Goal: Leave review/rating

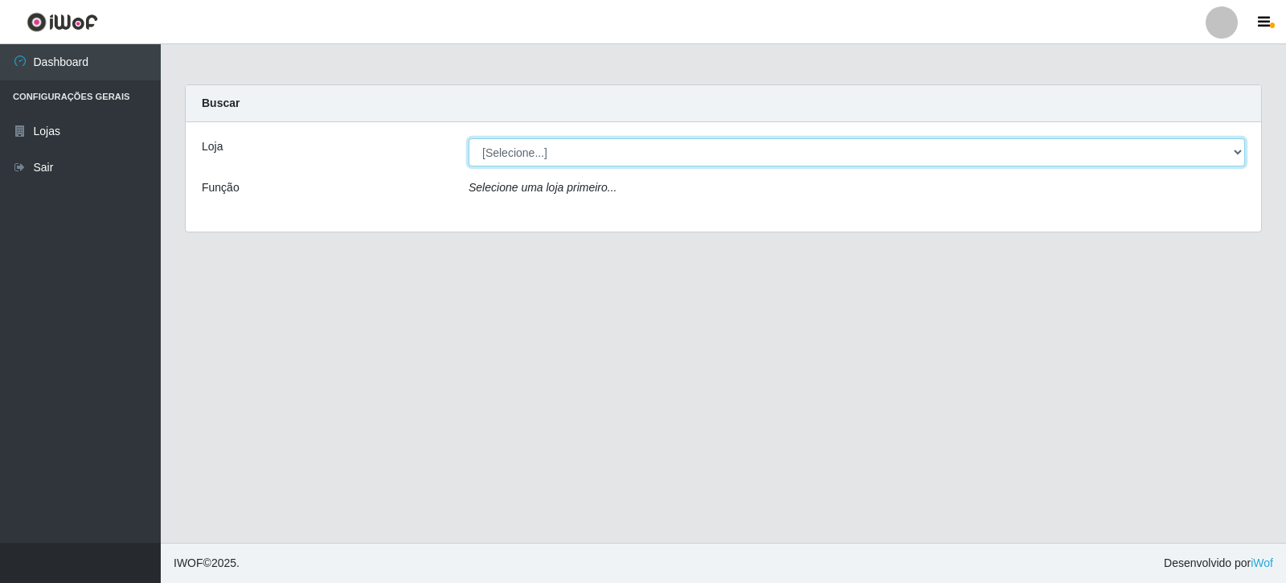
click at [664, 147] on select "[Selecione...] Rede Compras Supermercados - LOJA 3" at bounding box center [856, 152] width 776 height 28
select select "162"
click at [468, 138] on select "[Selecione...] Rede Compras Supermercados - LOJA 3" at bounding box center [856, 152] width 776 height 28
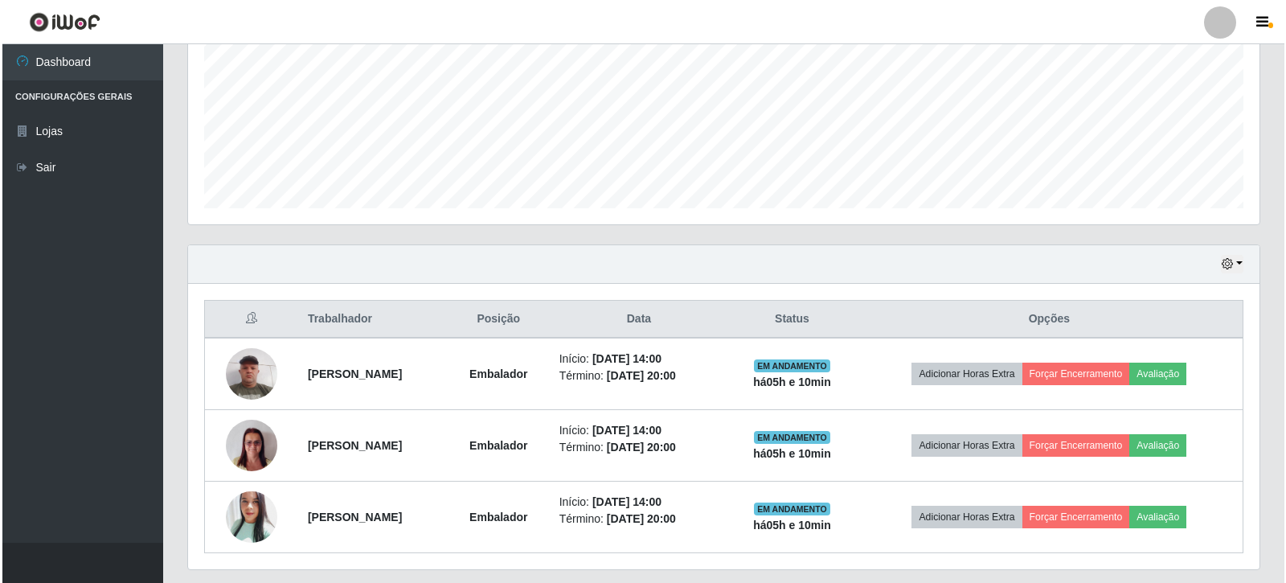
scroll to position [413, 0]
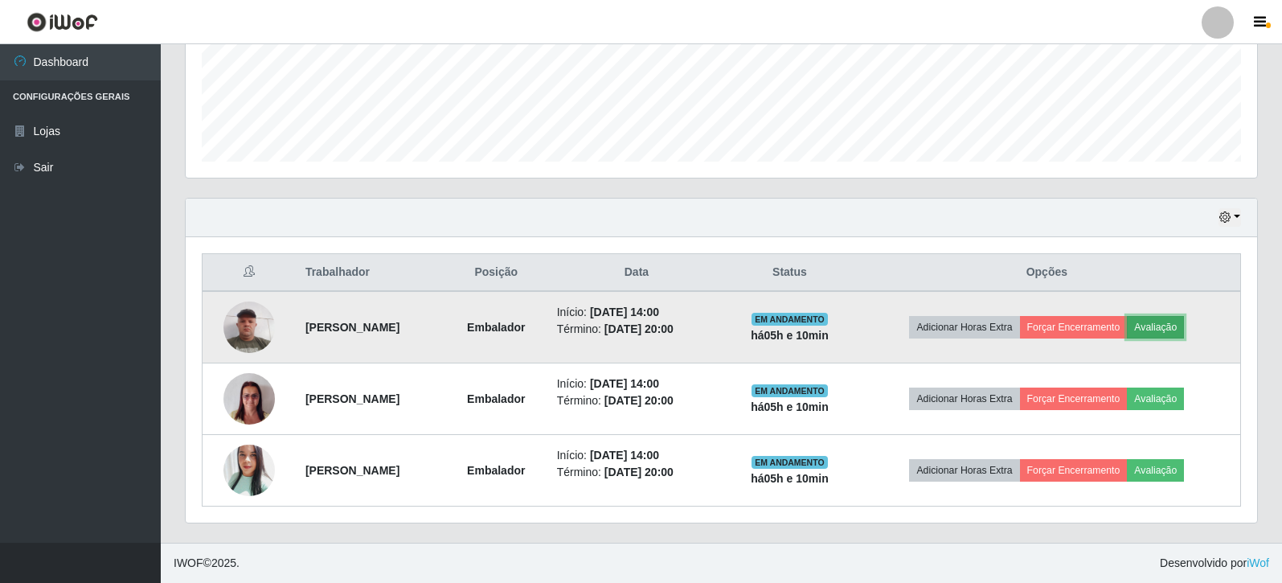
click at [1167, 322] on button "Avaliação" at bounding box center [1154, 327] width 57 height 22
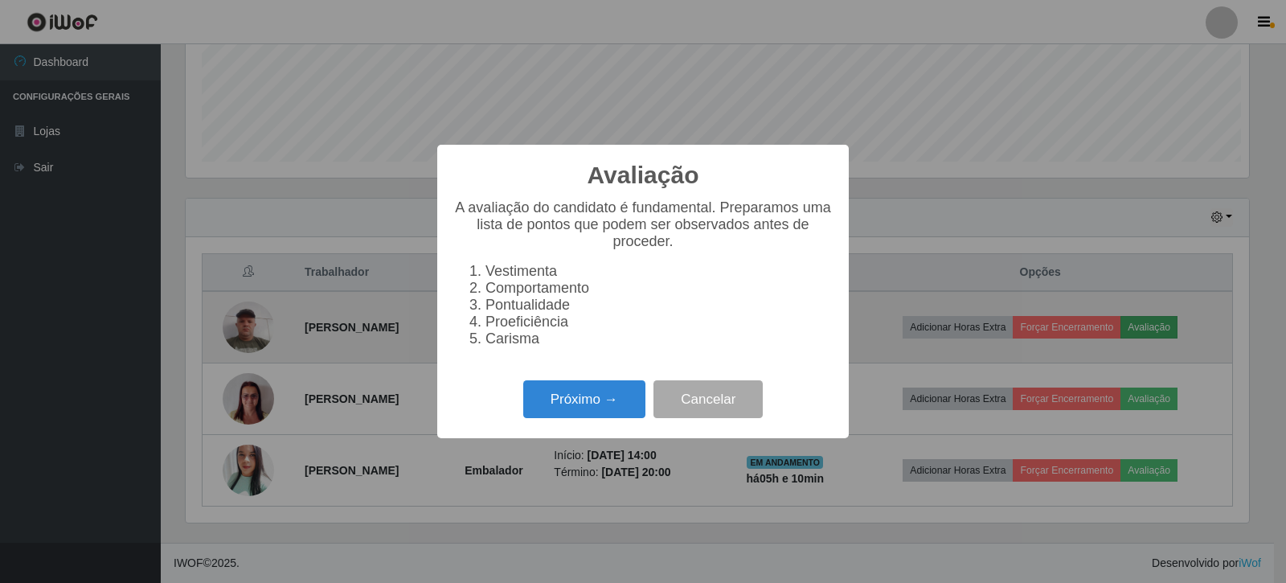
scroll to position [333, 1063]
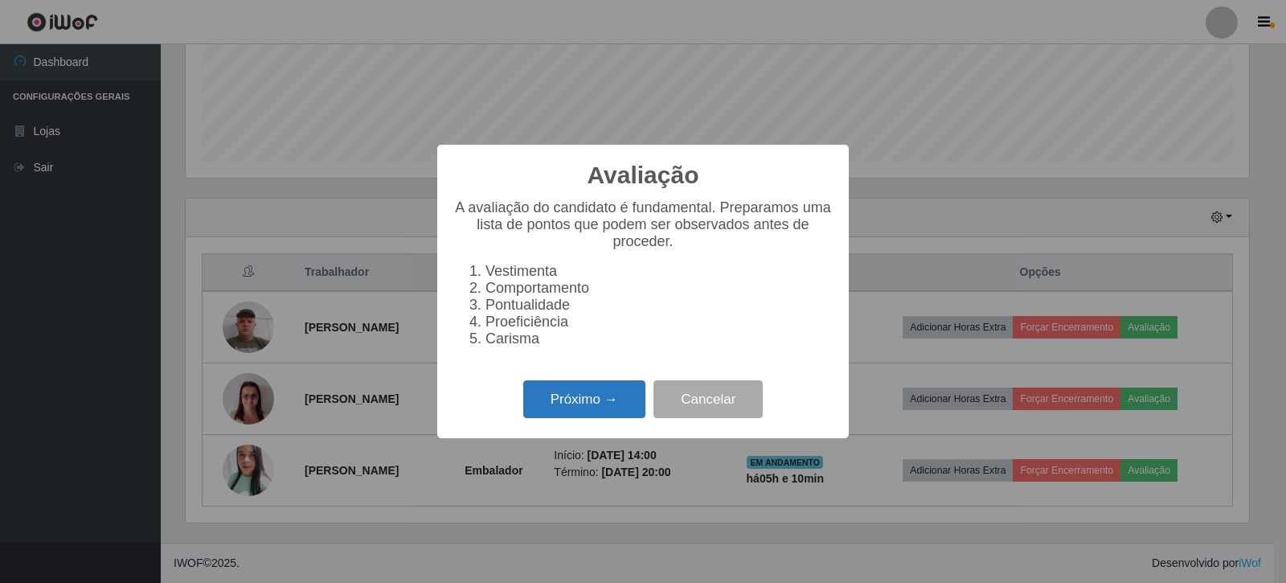
click at [552, 418] on button "Próximo →" at bounding box center [584, 399] width 122 height 38
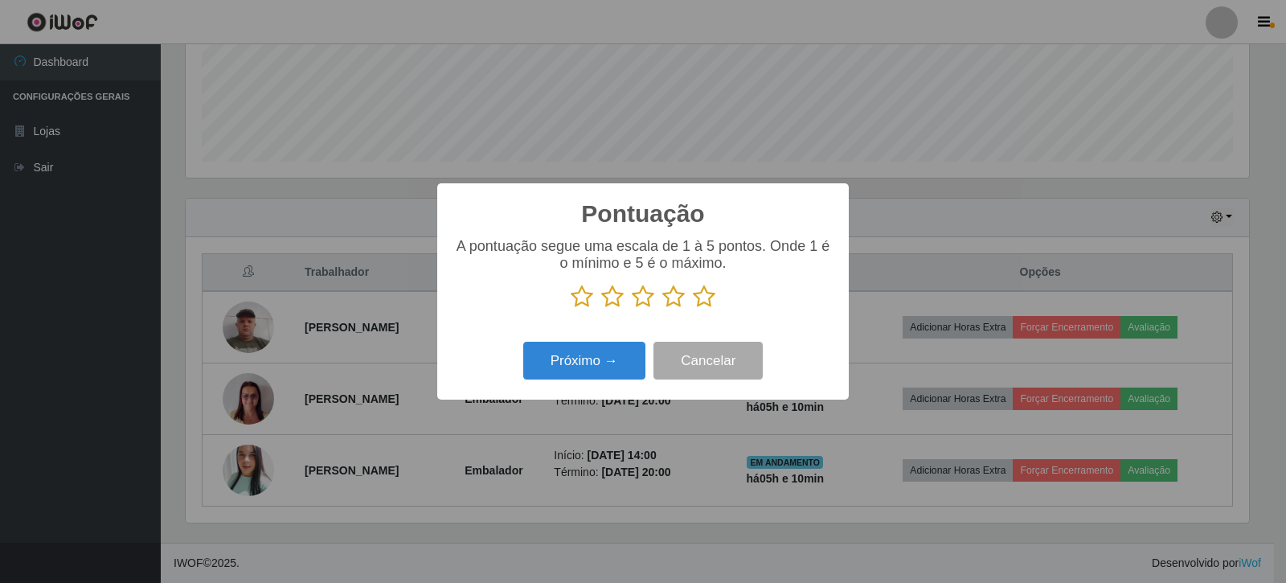
scroll to position [803143, 802414]
click at [705, 304] on icon at bounding box center [704, 296] width 22 height 24
click at [693, 309] on input "radio" at bounding box center [693, 309] width 0 height 0
click at [581, 368] on button "Próximo →" at bounding box center [584, 360] width 122 height 38
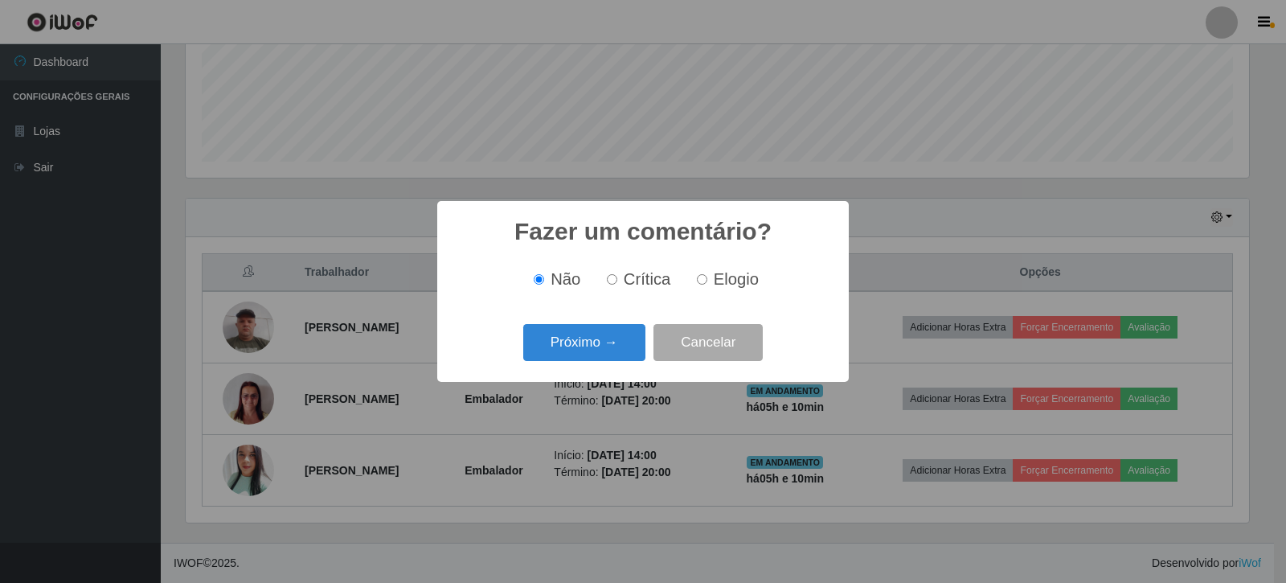
click at [701, 274] on label "Elogio" at bounding box center [724, 279] width 68 height 18
click at [701, 274] on input "Elogio" at bounding box center [702, 279] width 10 height 10
radio input "true"
click at [603, 333] on button "Próximo →" at bounding box center [584, 343] width 122 height 38
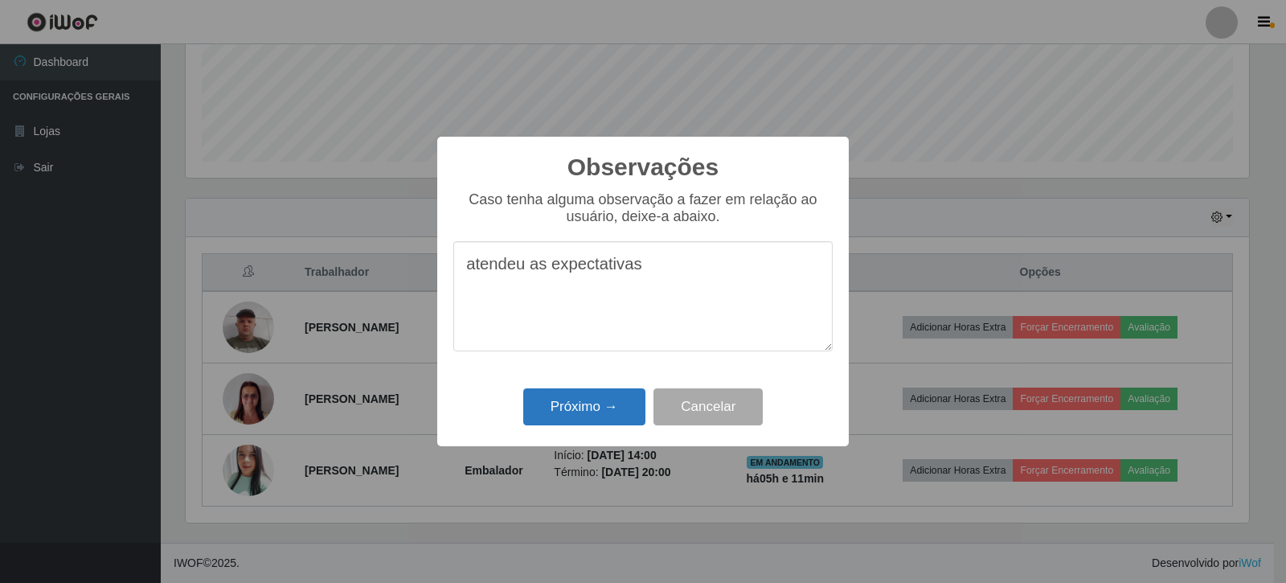
type textarea "atendeu as expectativas"
click at [604, 398] on button "Próximo →" at bounding box center [584, 407] width 122 height 38
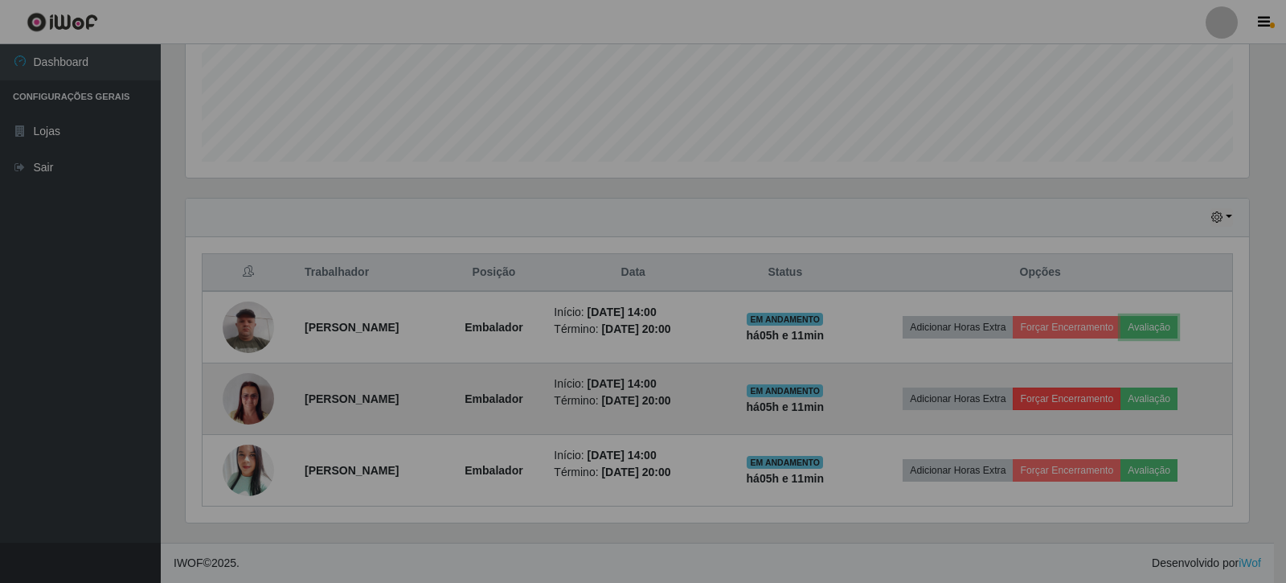
scroll to position [333, 1071]
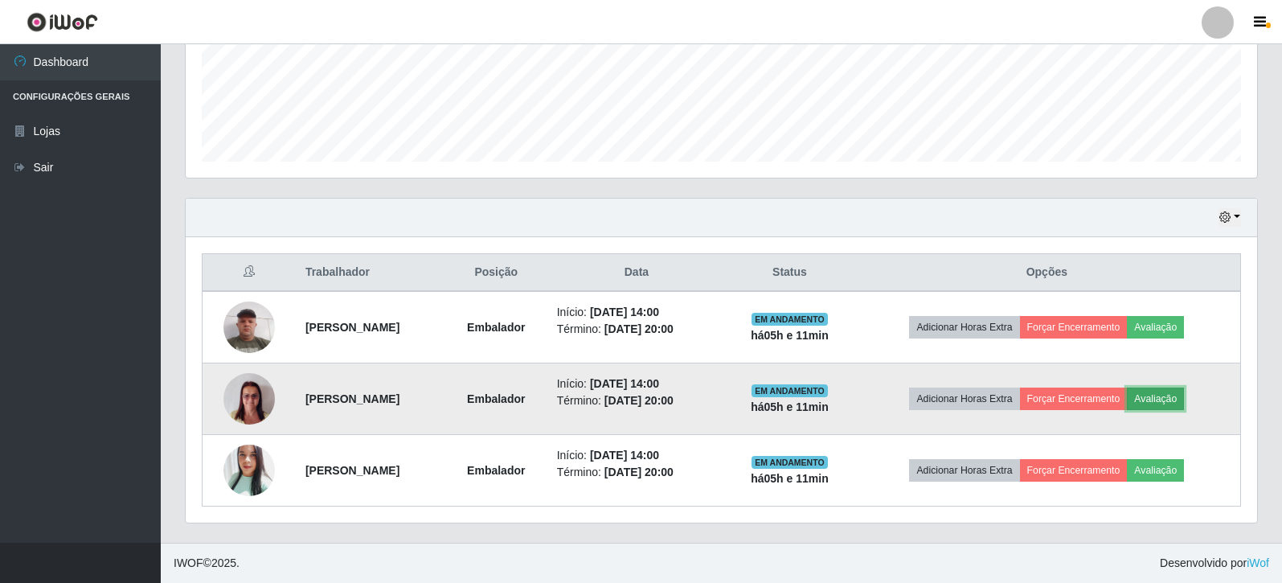
click at [1184, 396] on button "Avaliação" at bounding box center [1154, 398] width 57 height 22
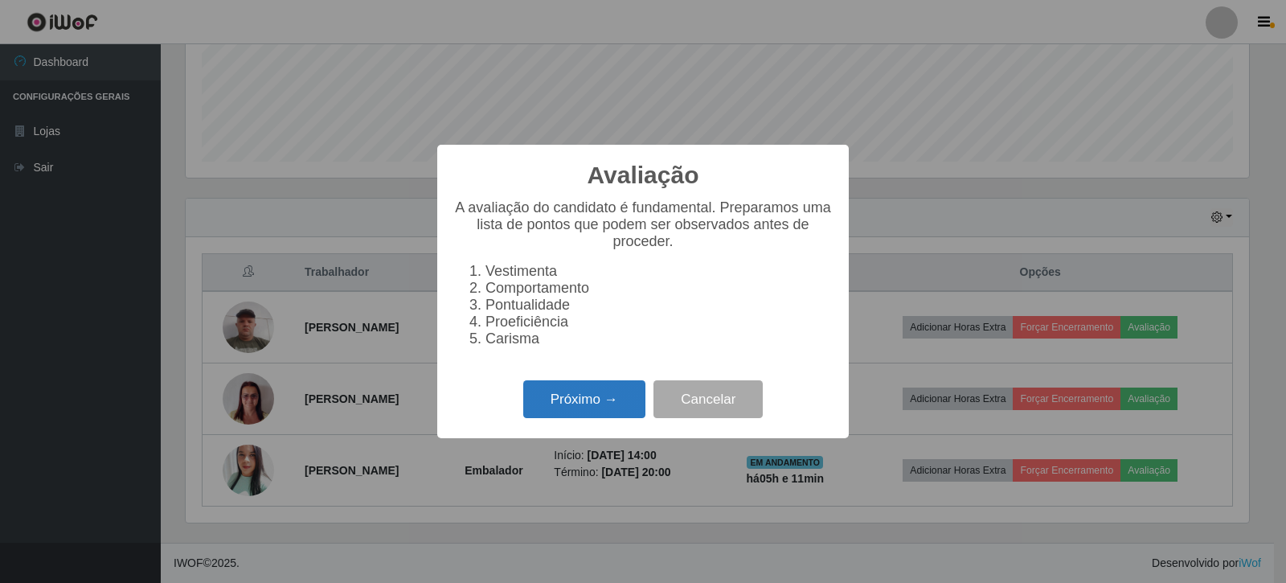
click at [637, 418] on button "Próximo →" at bounding box center [584, 399] width 122 height 38
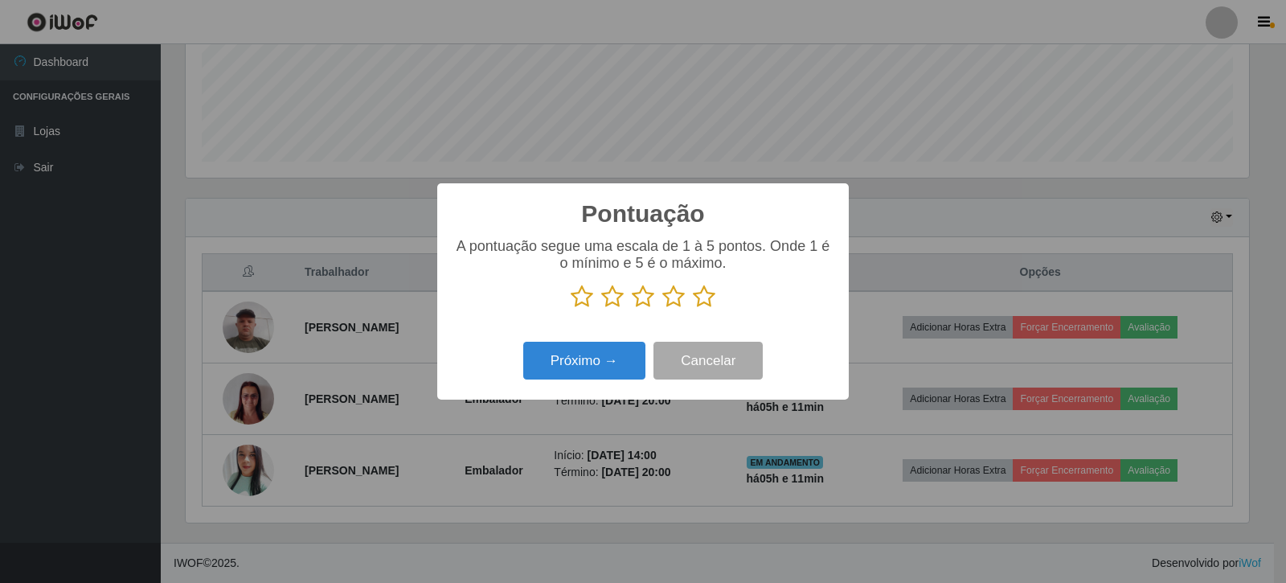
click at [702, 297] on icon at bounding box center [704, 296] width 22 height 24
click at [693, 309] on input "radio" at bounding box center [693, 309] width 0 height 0
click at [628, 347] on button "Próximo →" at bounding box center [584, 360] width 122 height 38
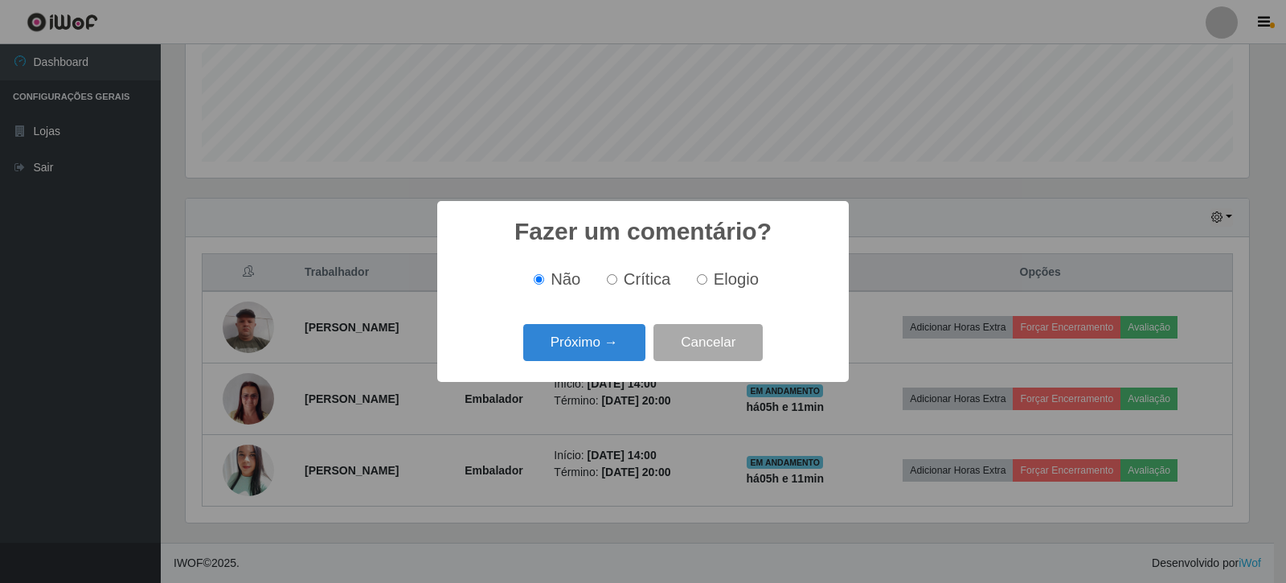
click at [701, 288] on label "Elogio" at bounding box center [724, 279] width 68 height 18
click at [701, 284] on input "Elogio" at bounding box center [702, 279] width 10 height 10
radio input "true"
click at [611, 352] on button "Próximo →" at bounding box center [584, 343] width 122 height 38
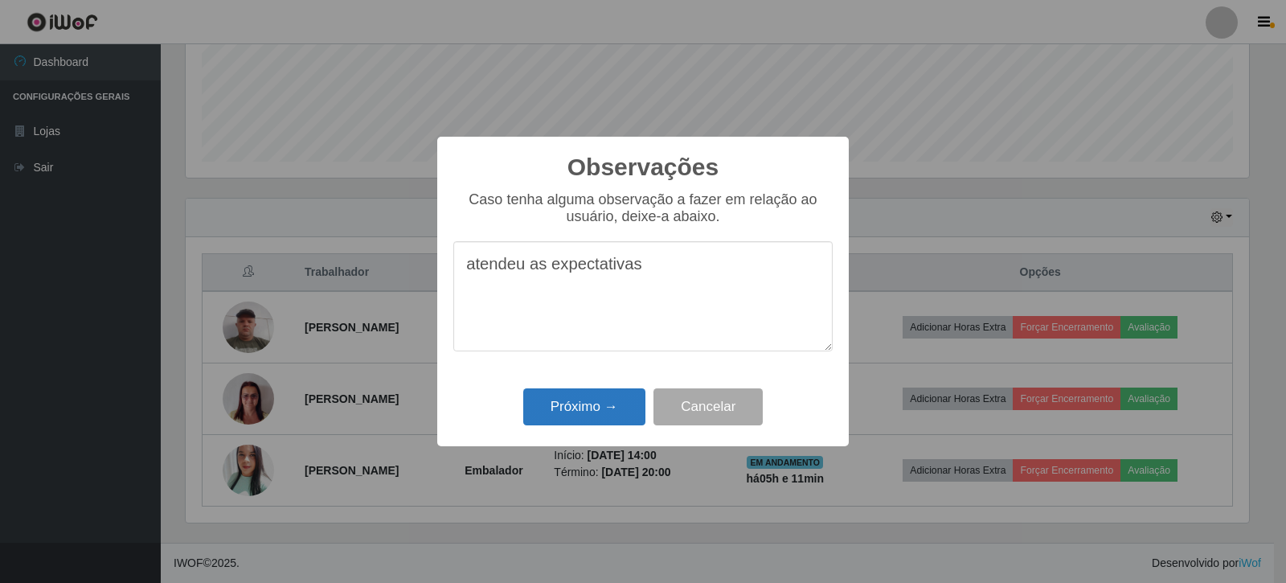
type textarea "atendeu as expectativas"
click at [604, 409] on button "Próximo →" at bounding box center [584, 407] width 122 height 38
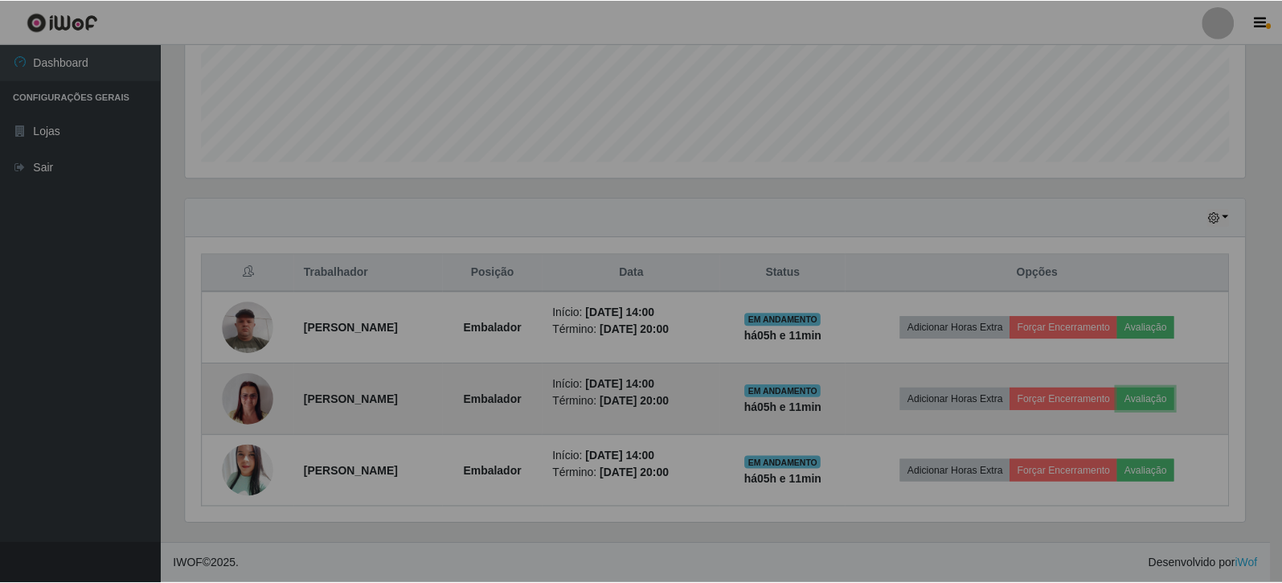
scroll to position [333, 1071]
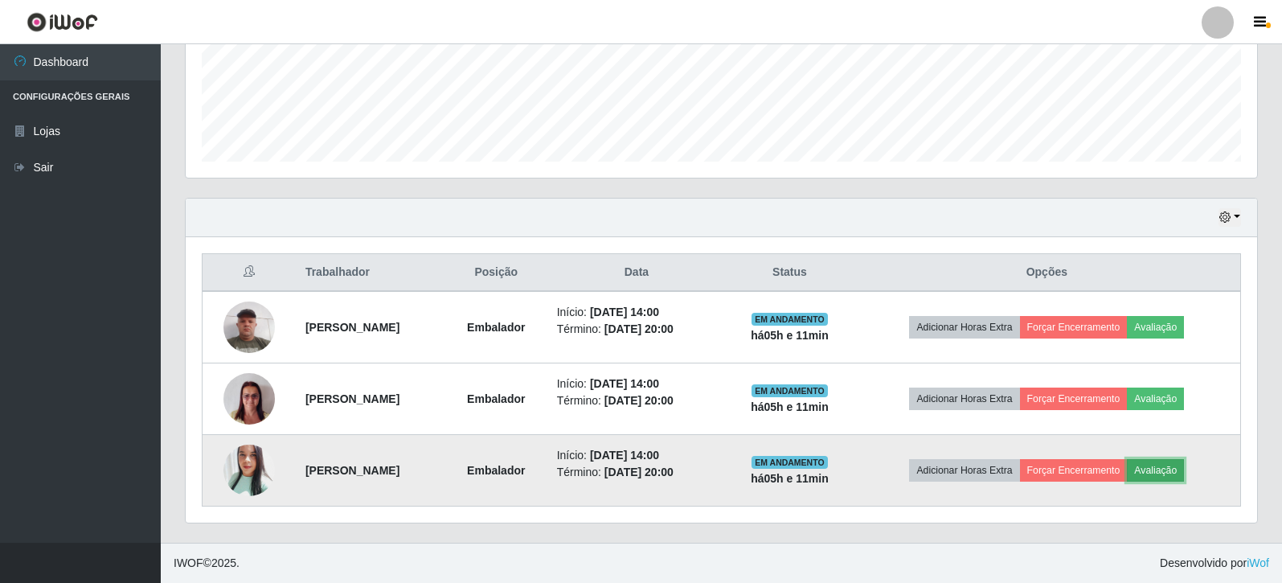
click at [1175, 471] on button "Avaliação" at bounding box center [1154, 470] width 57 height 22
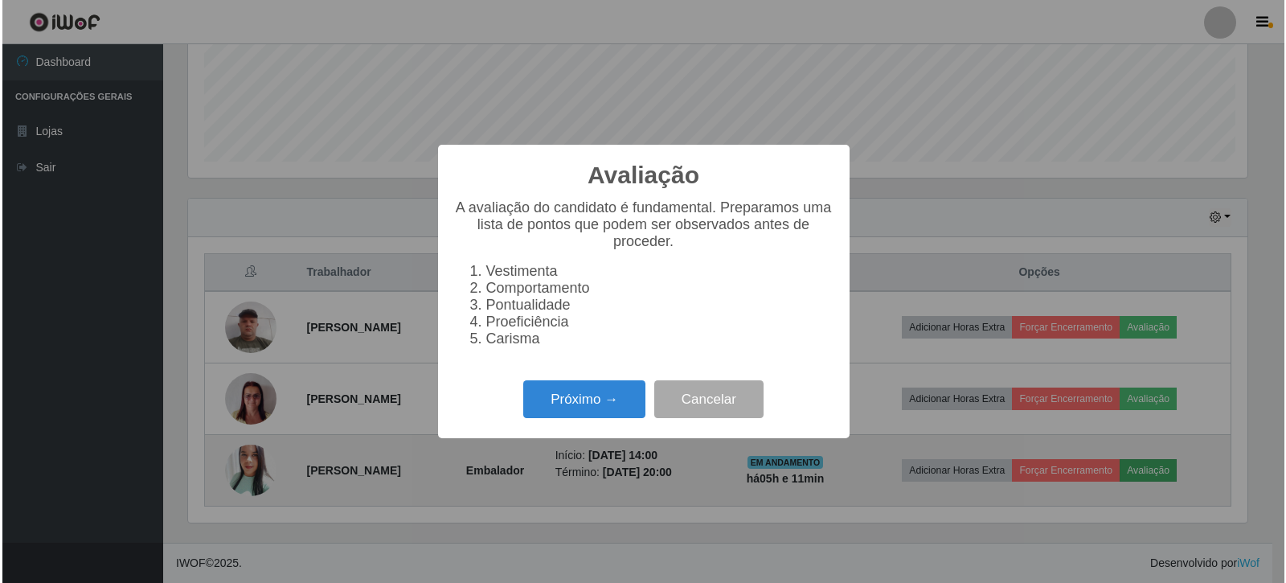
scroll to position [333, 1063]
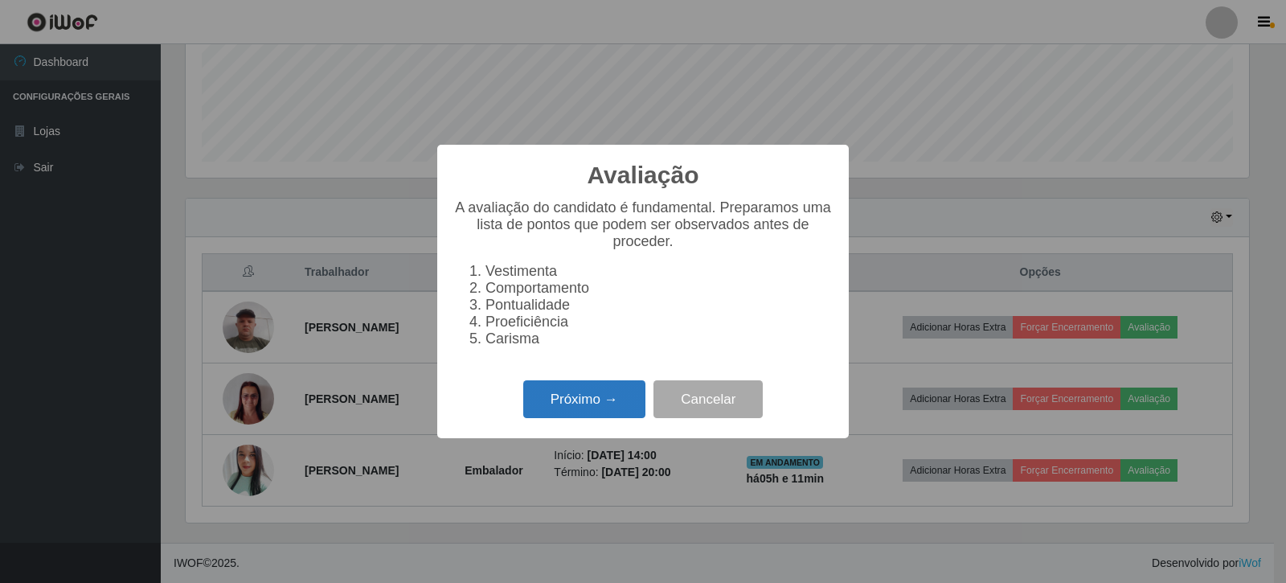
click at [594, 407] on button "Próximo →" at bounding box center [584, 399] width 122 height 38
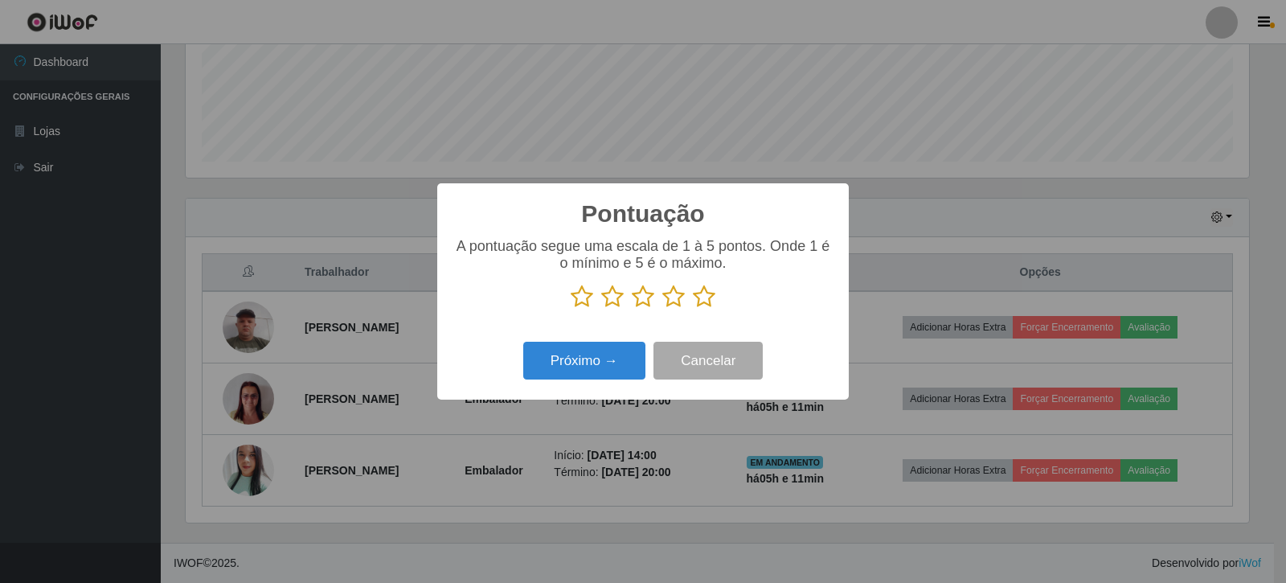
scroll to position [803143, 802414]
click at [696, 305] on icon at bounding box center [704, 296] width 22 height 24
click at [693, 309] on input "radio" at bounding box center [693, 309] width 0 height 0
click at [593, 358] on button "Próximo →" at bounding box center [584, 360] width 122 height 38
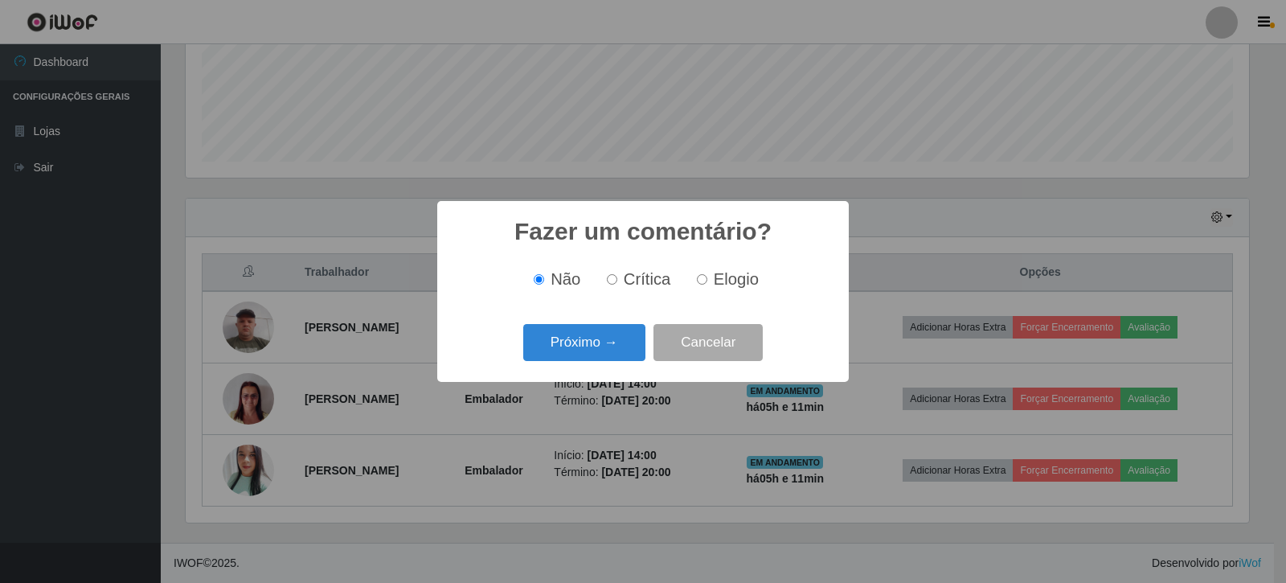
click at [693, 280] on label "Elogio" at bounding box center [724, 279] width 68 height 18
click at [697, 280] on input "Elogio" at bounding box center [702, 279] width 10 height 10
radio input "true"
click at [570, 365] on div "Próximo → Cancelar" at bounding box center [642, 342] width 379 height 46
click at [568, 350] on button "Próximo →" at bounding box center [584, 343] width 122 height 38
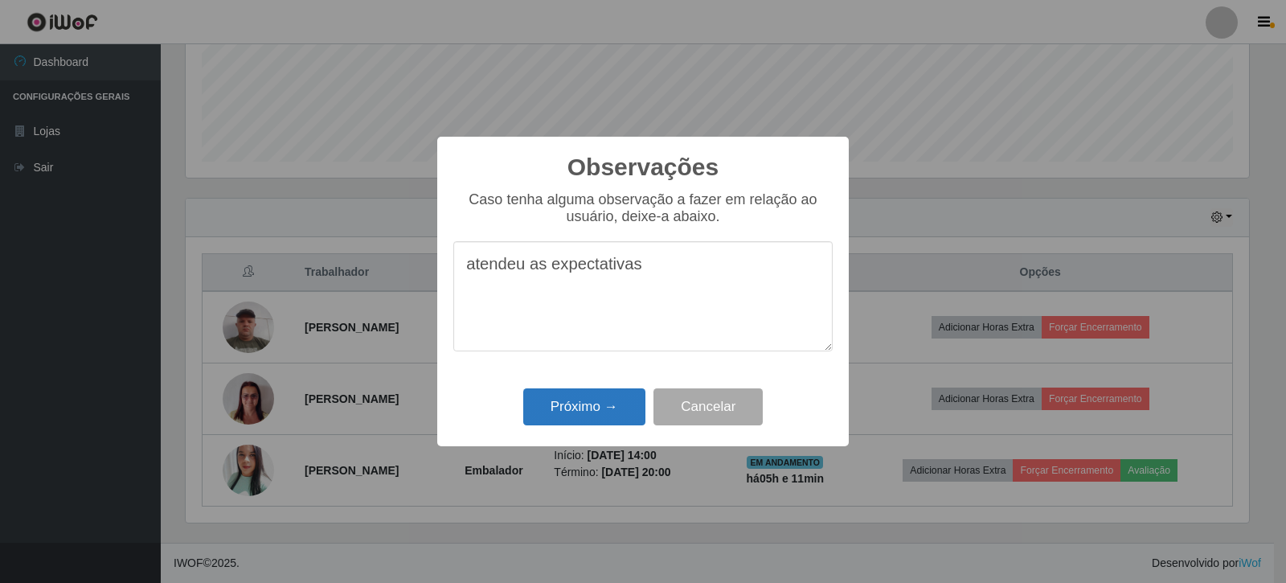
type textarea "atendeu as expectativas"
click at [563, 395] on button "Próximo →" at bounding box center [584, 407] width 122 height 38
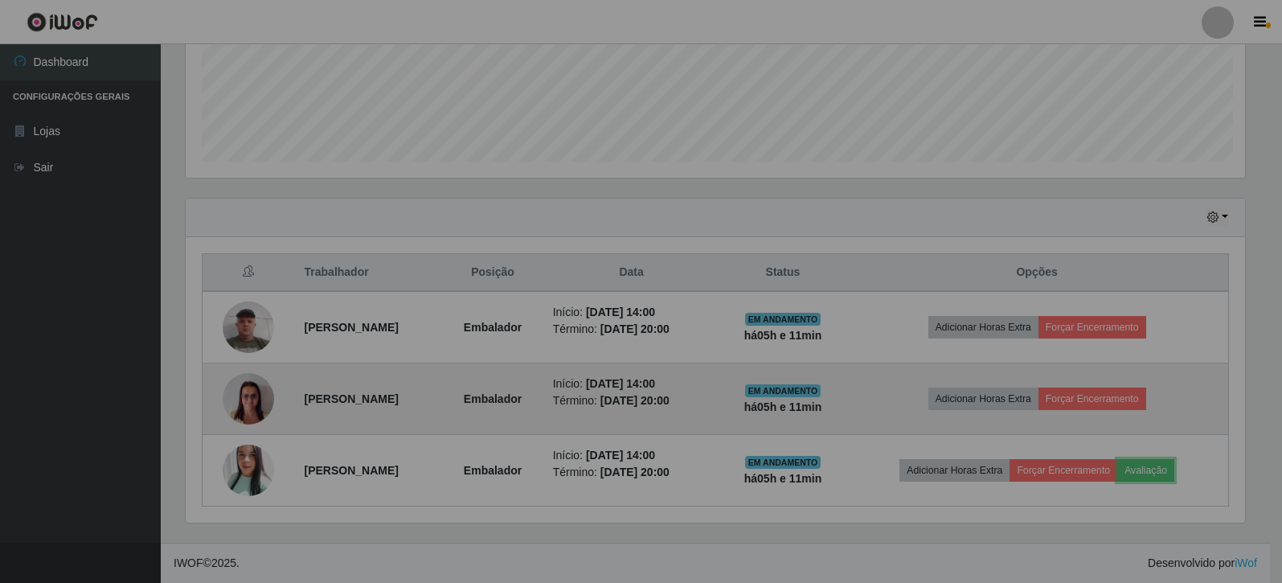
scroll to position [333, 1071]
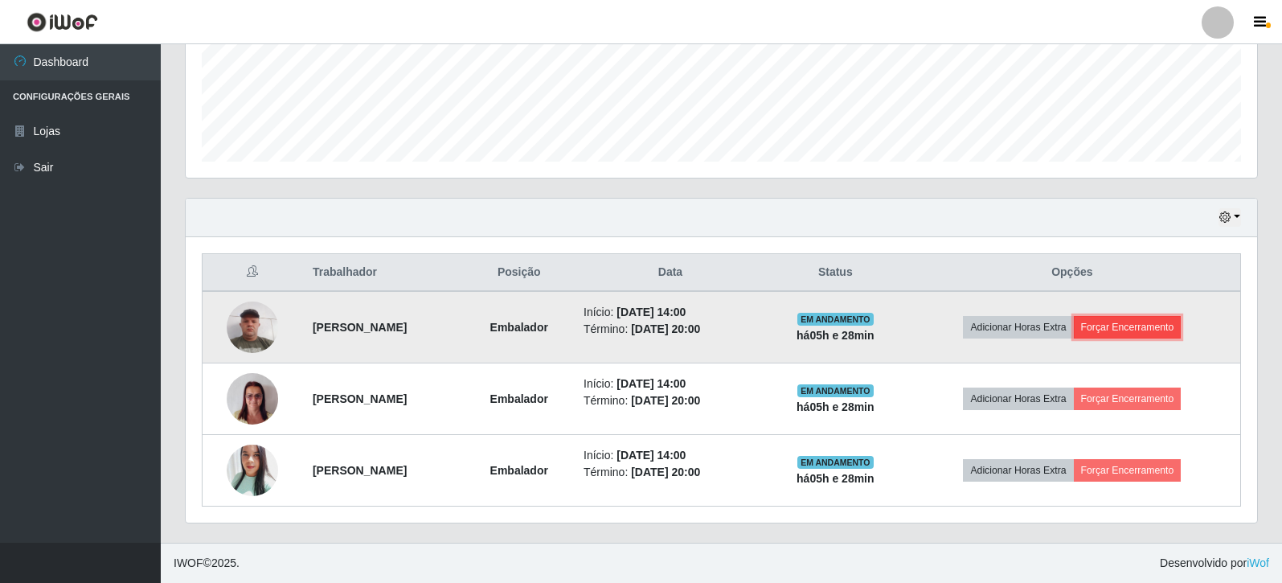
click at [1178, 320] on button "Forçar Encerramento" at bounding box center [1127, 327] width 108 height 22
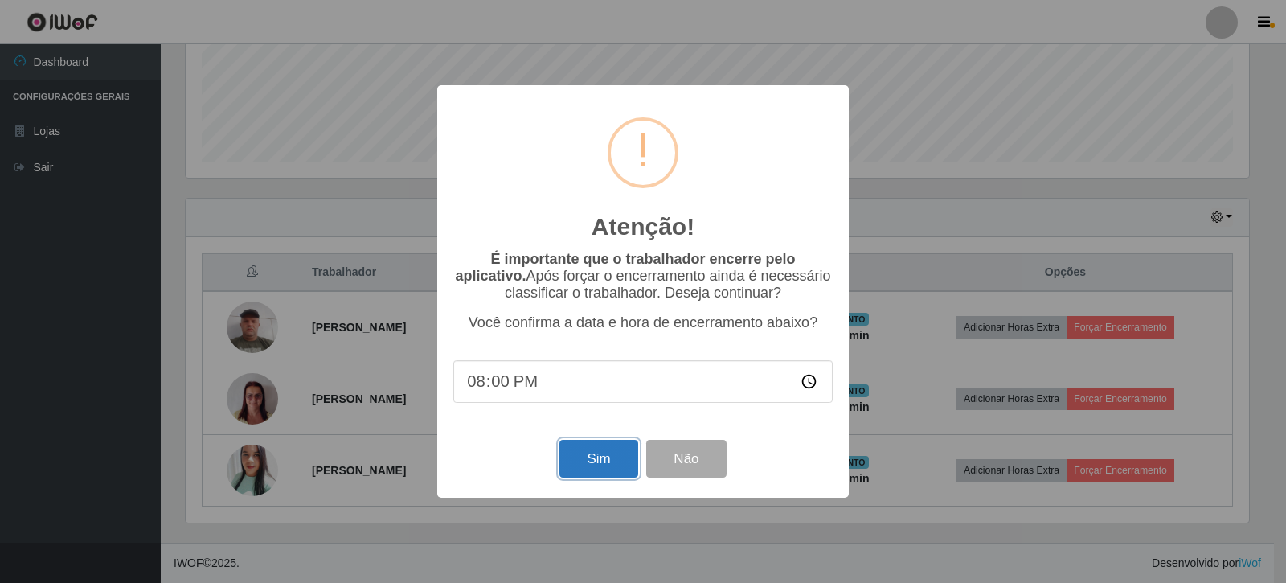
click at [590, 463] on button "Sim" at bounding box center [598, 459] width 78 height 38
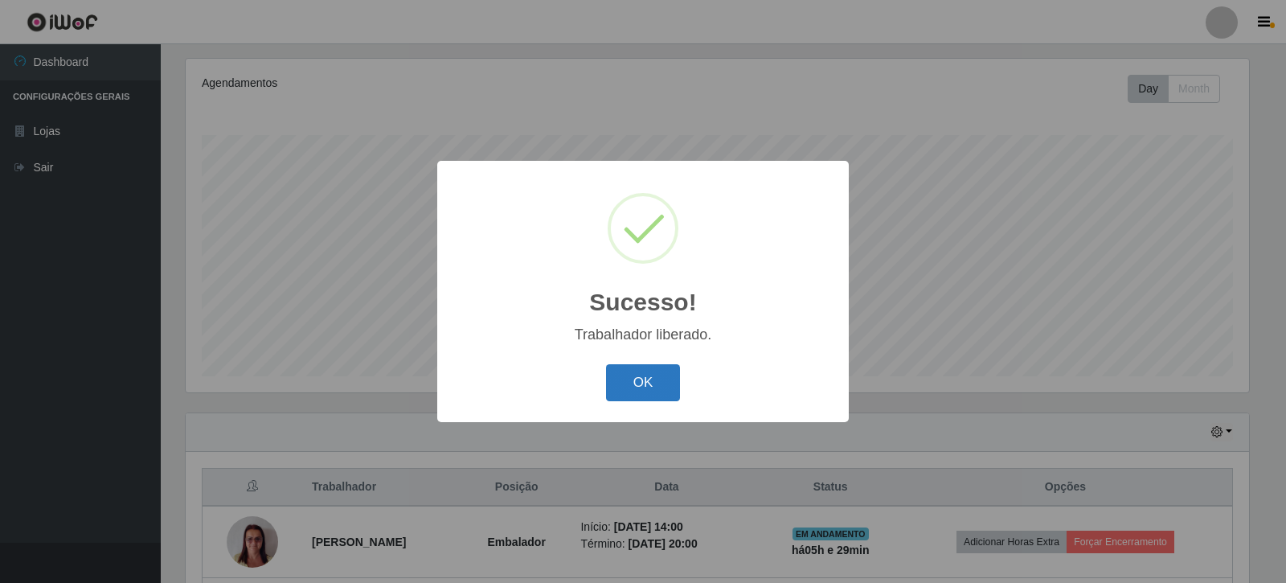
click at [661, 379] on button "OK" at bounding box center [643, 383] width 75 height 38
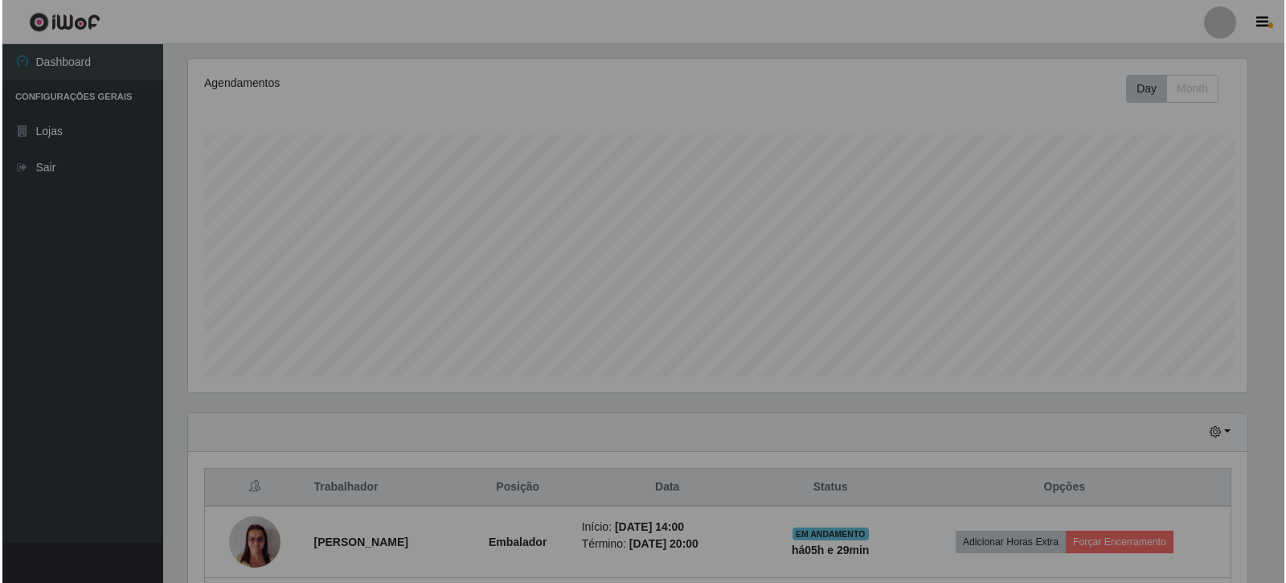
scroll to position [333, 1071]
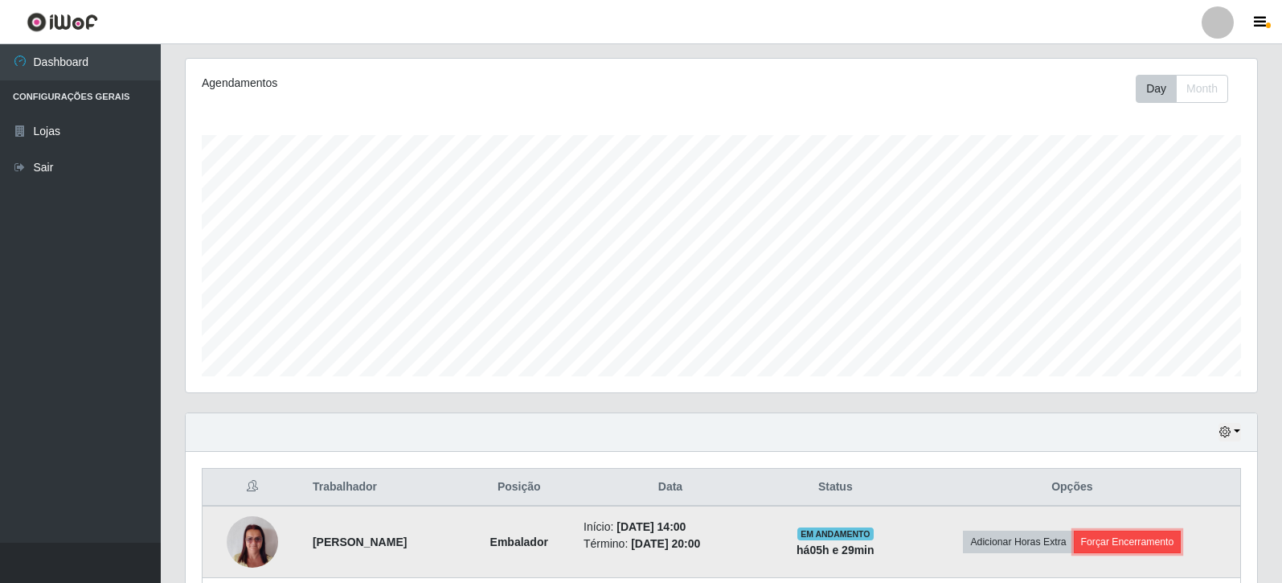
click at [1121, 546] on button "Forçar Encerramento" at bounding box center [1127, 541] width 108 height 22
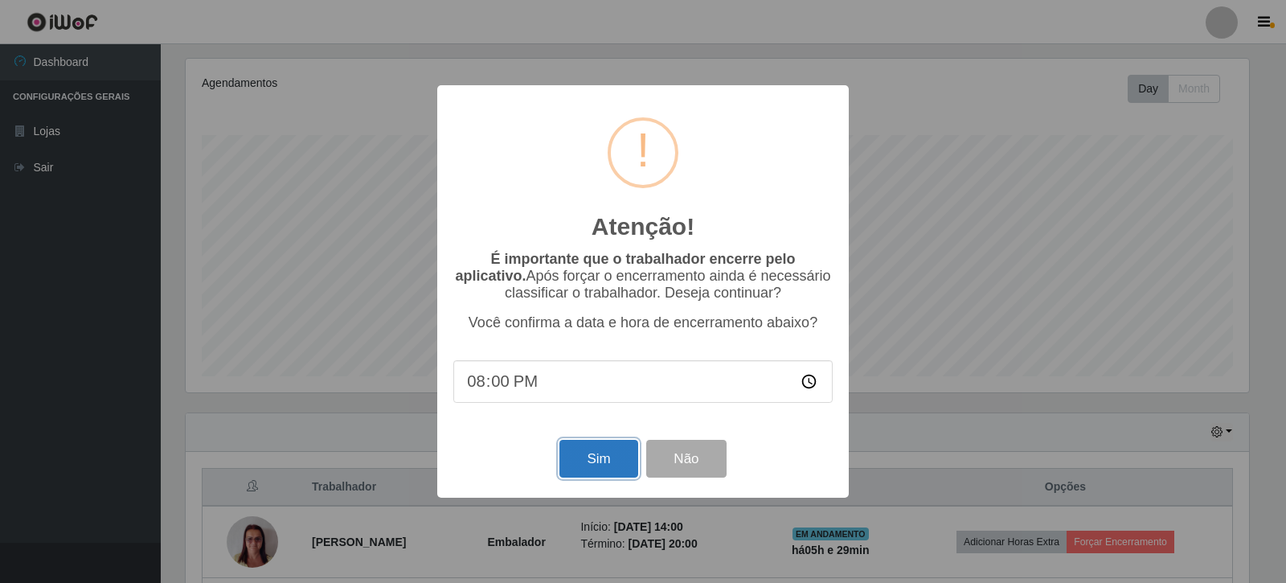
click at [614, 460] on button "Sim" at bounding box center [598, 459] width 78 height 38
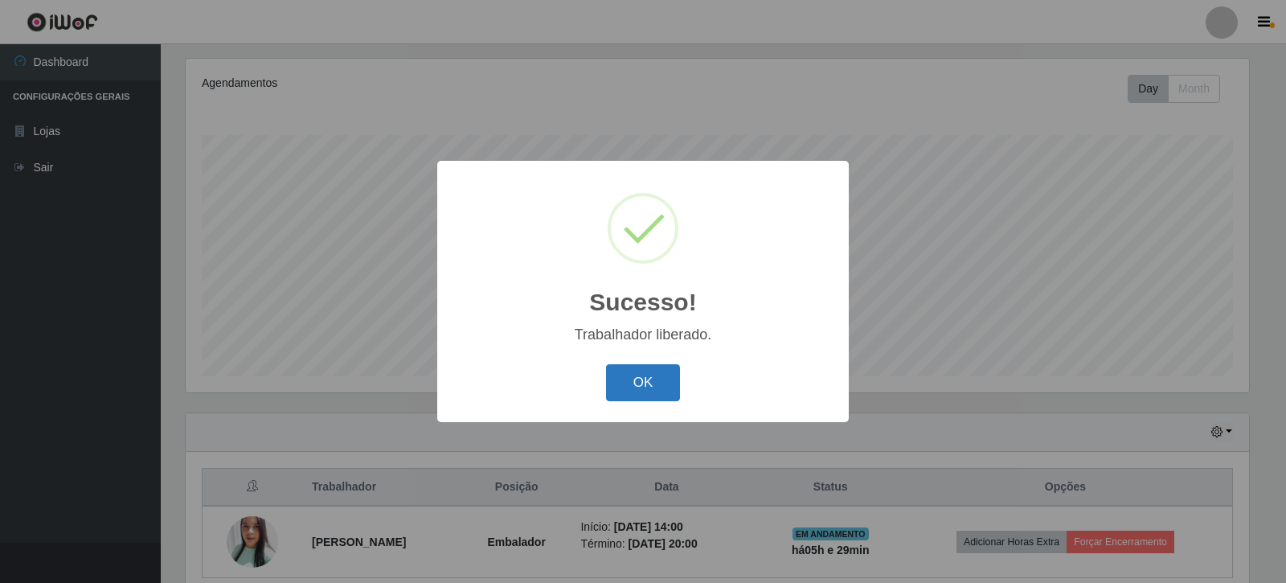
click at [659, 367] on button "OK" at bounding box center [643, 383] width 75 height 38
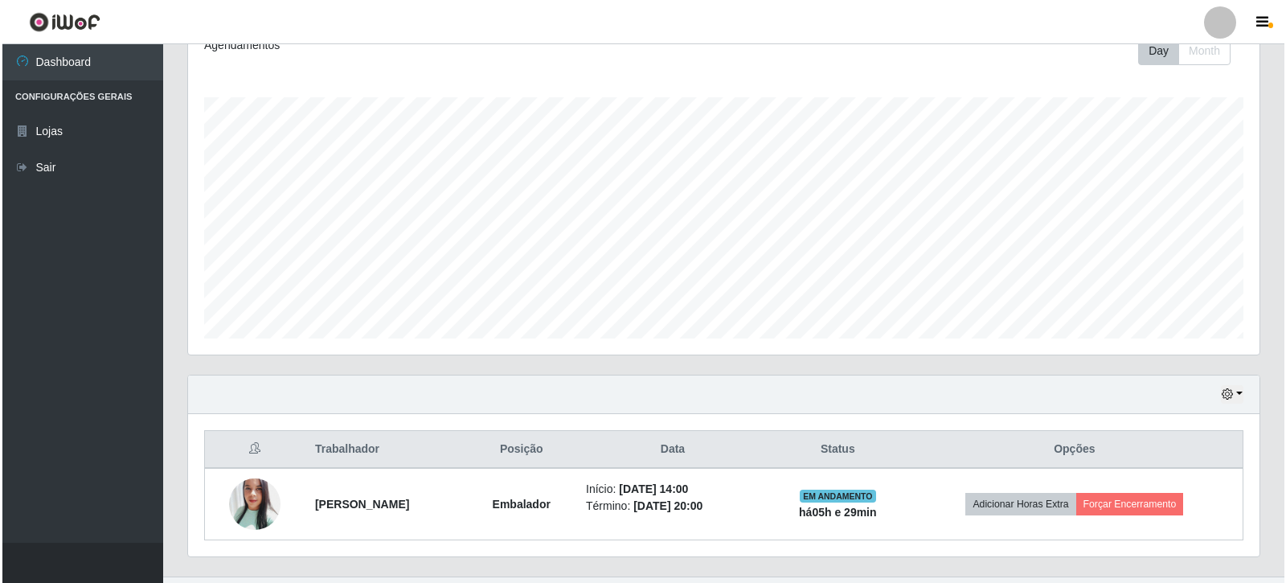
scroll to position [270, 0]
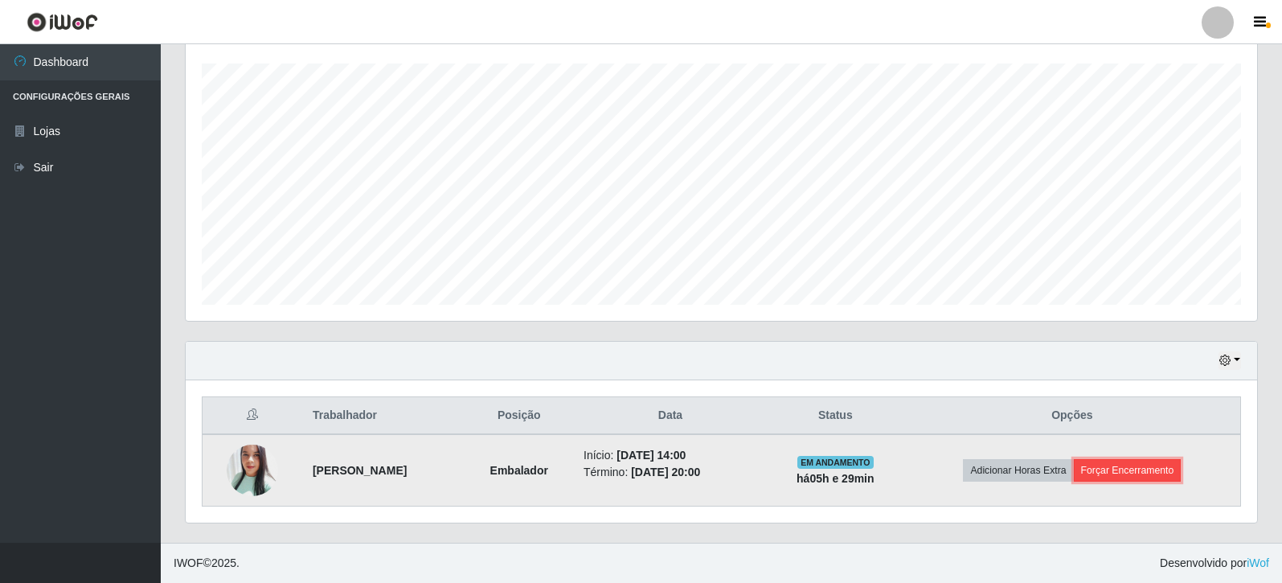
click at [1177, 477] on button "Forçar Encerramento" at bounding box center [1127, 470] width 108 height 22
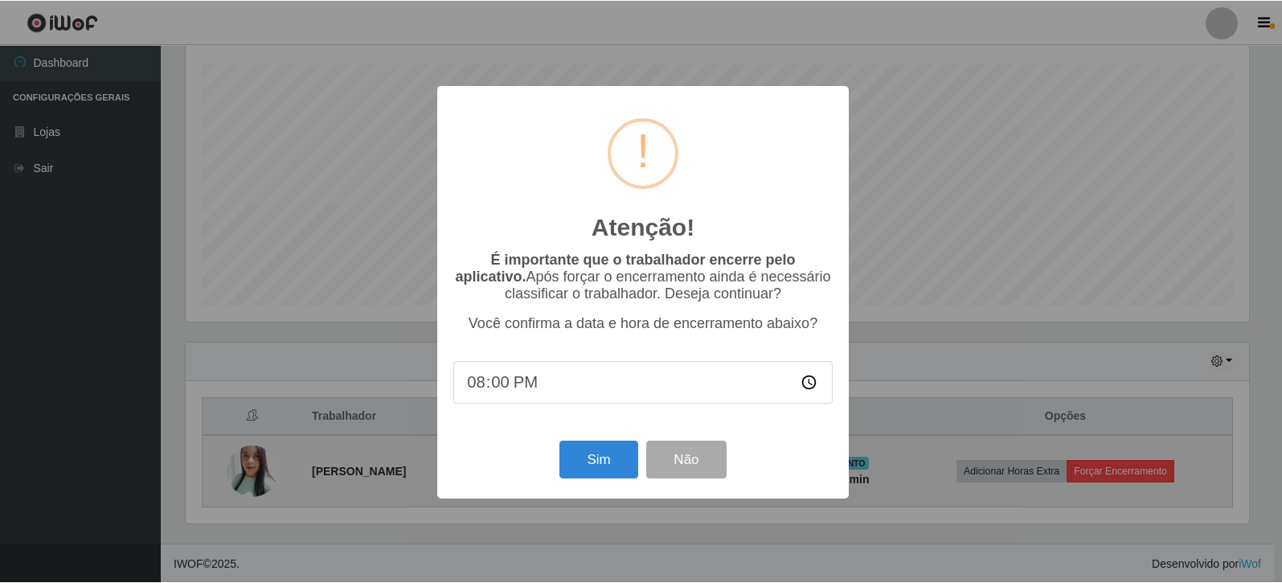
scroll to position [333, 1063]
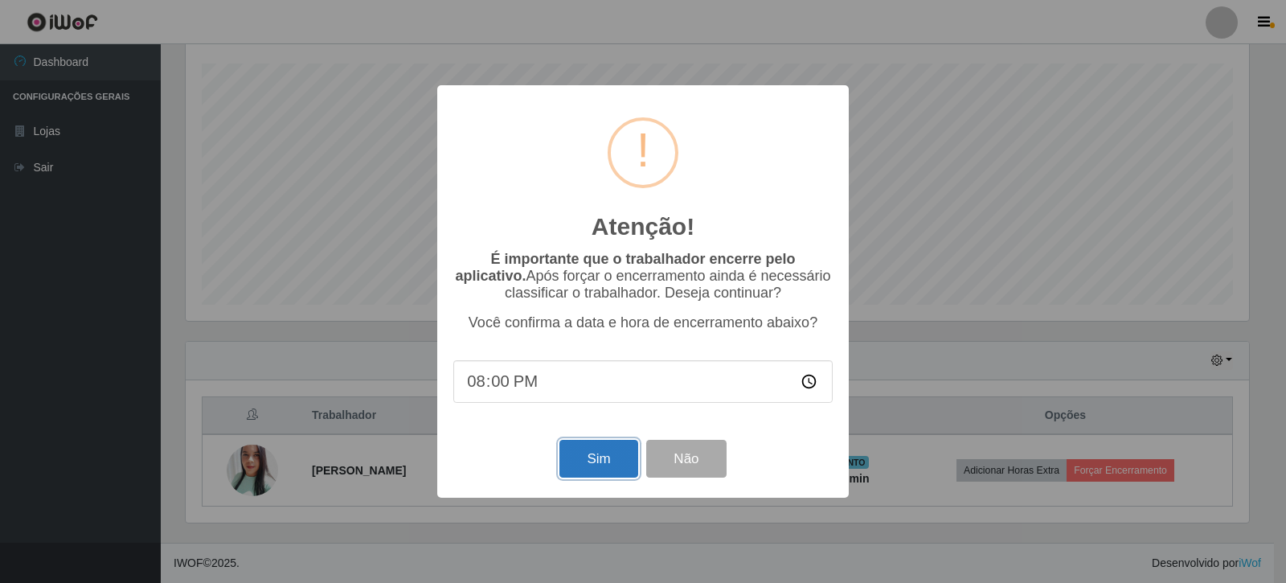
click at [599, 457] on button "Sim" at bounding box center [598, 459] width 78 height 38
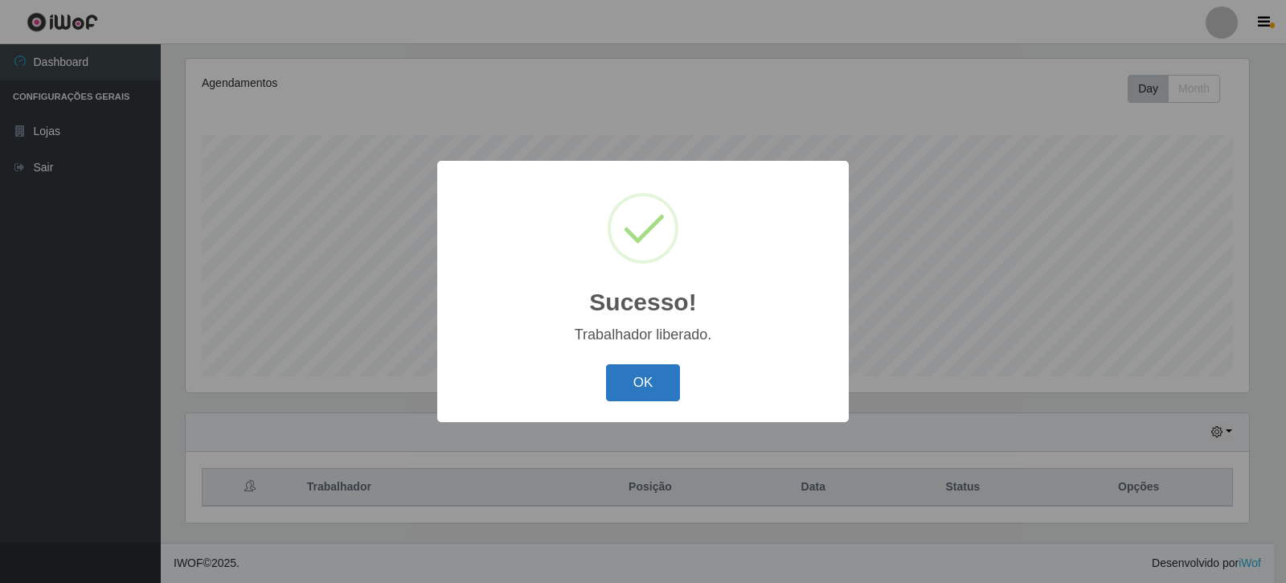
click at [670, 387] on button "OK" at bounding box center [643, 383] width 75 height 38
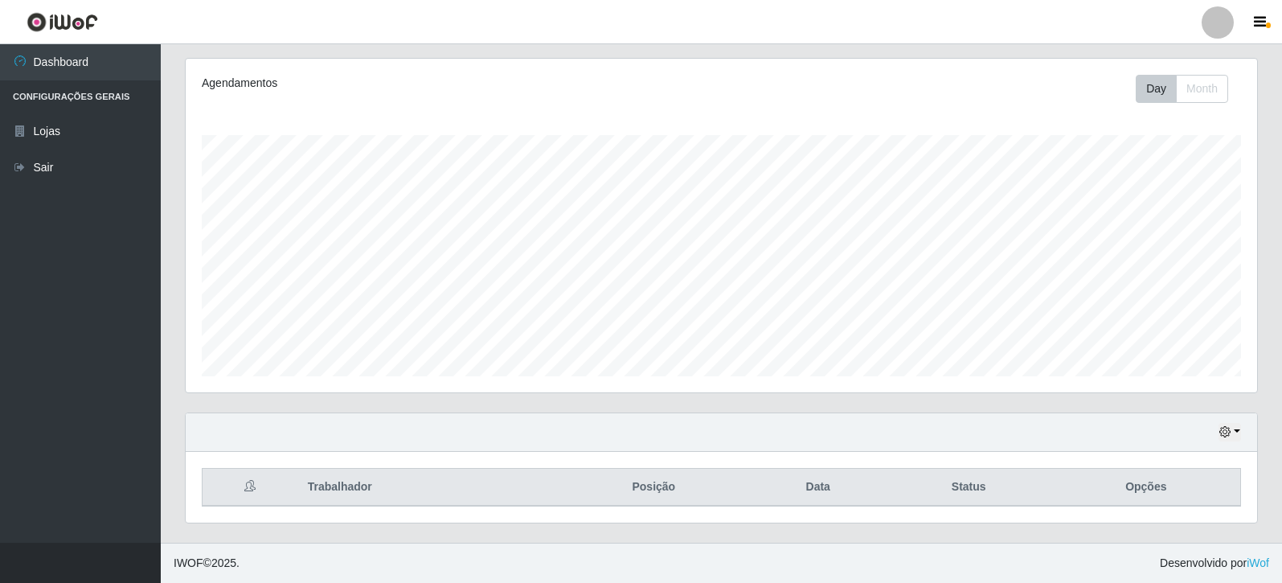
scroll to position [0, 0]
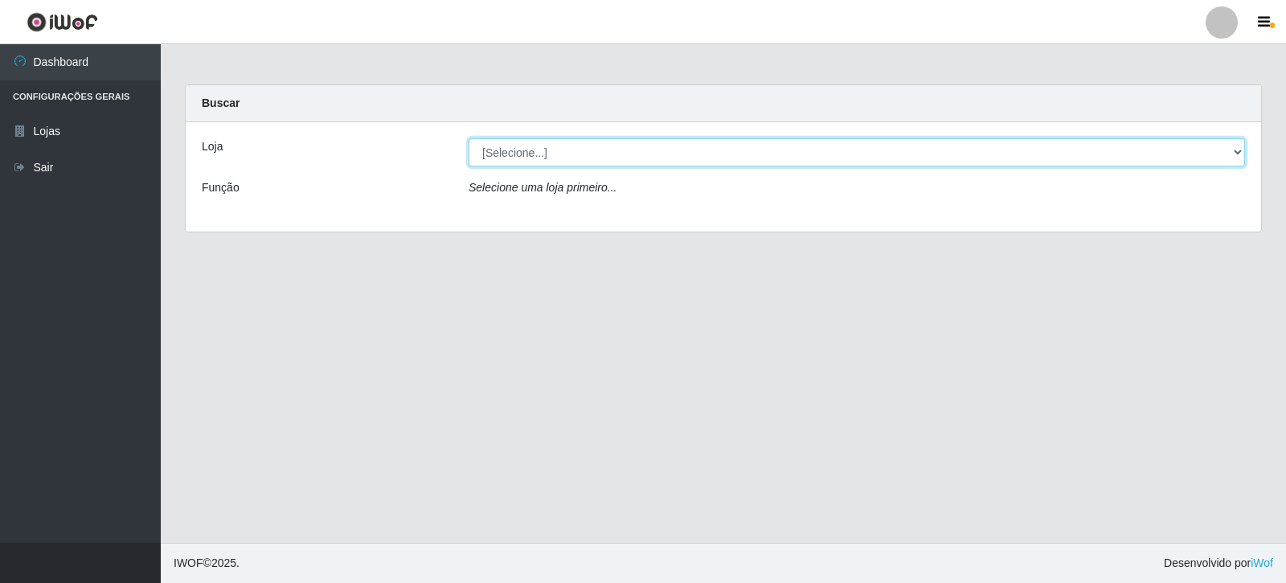
click at [715, 144] on select "[Selecione...] Rede Compras Supermercados - LOJA 3" at bounding box center [856, 152] width 776 height 28
select select "162"
click at [468, 138] on select "[Selecione...] Rede Compras Supermercados - LOJA 3" at bounding box center [856, 152] width 776 height 28
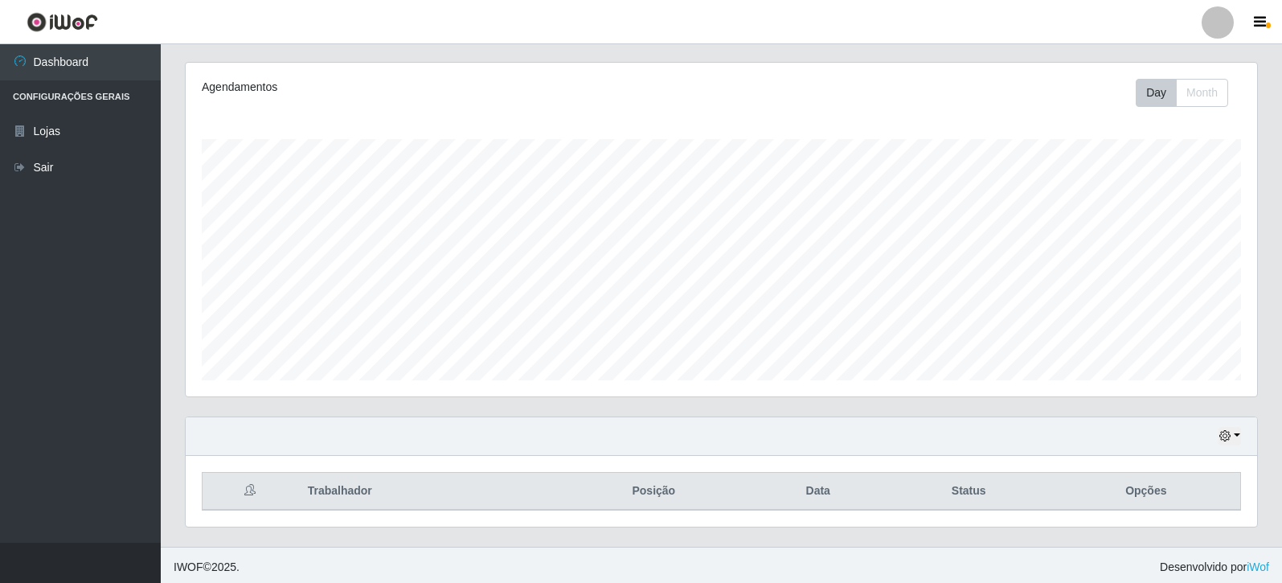
scroll to position [198, 0]
